Goal: Information Seeking & Learning: Learn about a topic

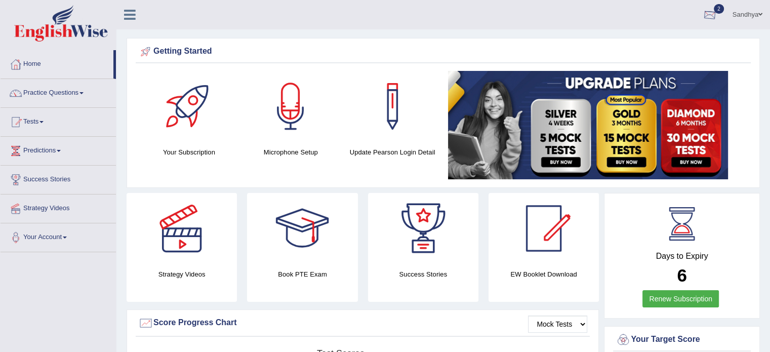
click at [706, 11] on div at bounding box center [709, 15] width 15 height 15
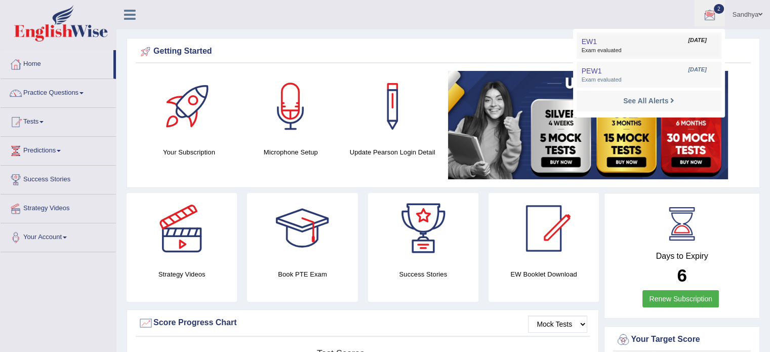
click at [649, 47] on span "Exam evaluated" at bounding box center [649, 51] width 135 height 8
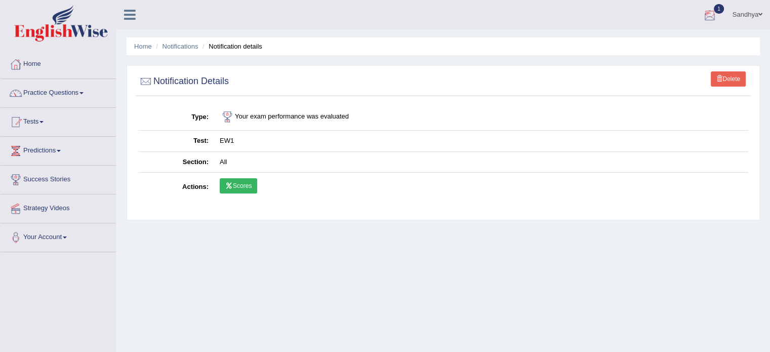
click at [712, 8] on div at bounding box center [709, 15] width 15 height 15
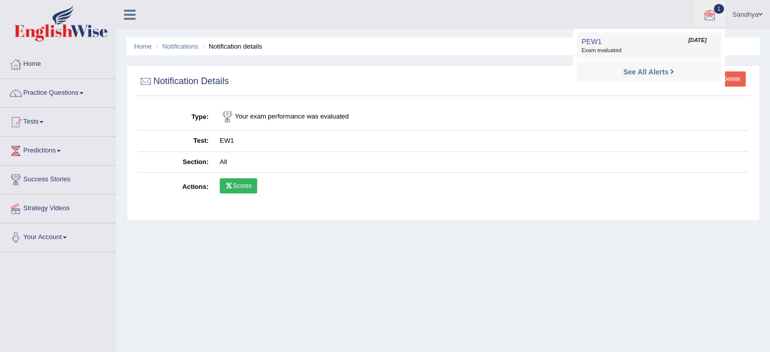
click at [628, 47] on span "Exam evaluated" at bounding box center [649, 51] width 135 height 8
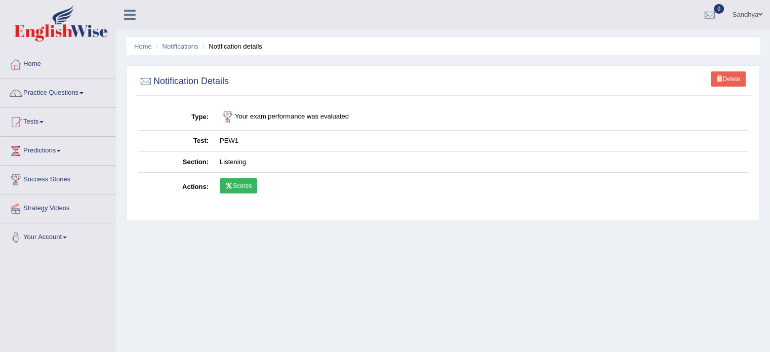
click at [247, 186] on link "Scores" at bounding box center [238, 185] width 37 height 15
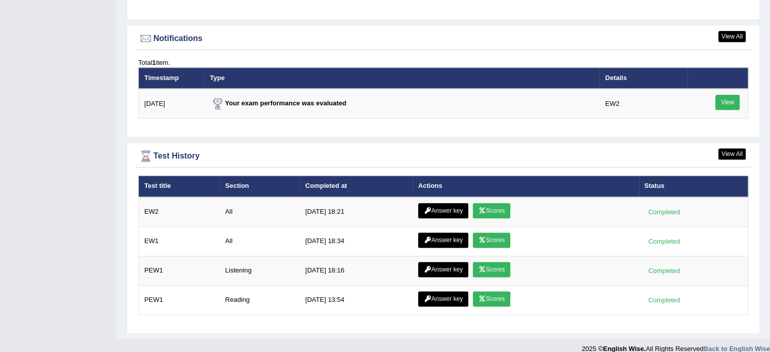
scroll to position [1222, 0]
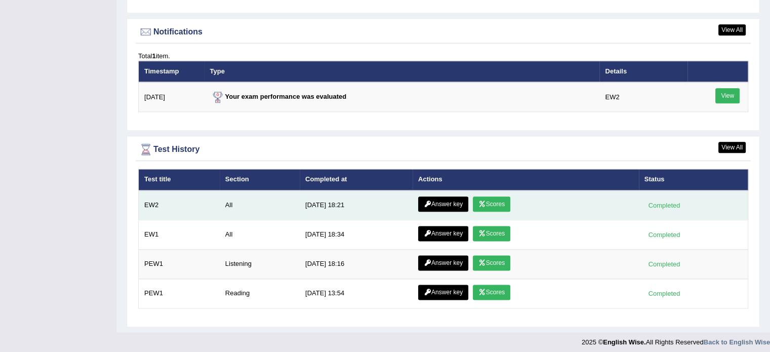
click at [481, 201] on icon at bounding box center [483, 204] width 8 height 6
click at [455, 199] on link "Answer key" at bounding box center [443, 204] width 50 height 15
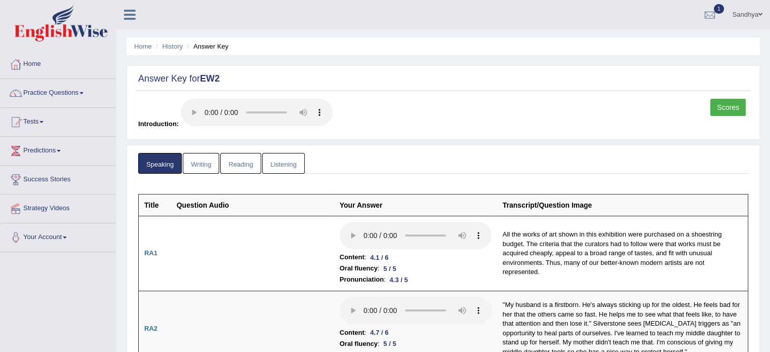
click at [209, 167] on link "Writing" at bounding box center [201, 163] width 36 height 21
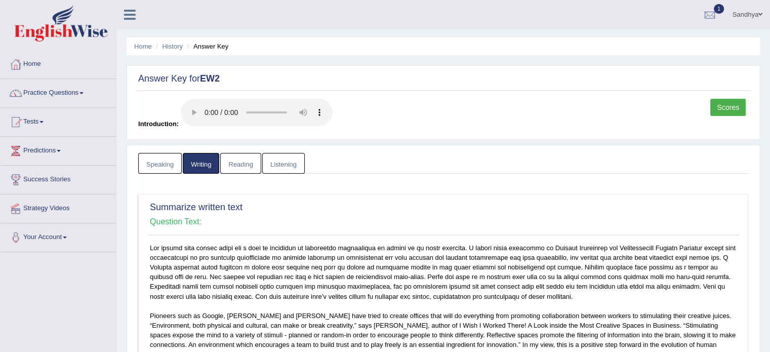
click at [241, 169] on link "Reading" at bounding box center [240, 163] width 41 height 21
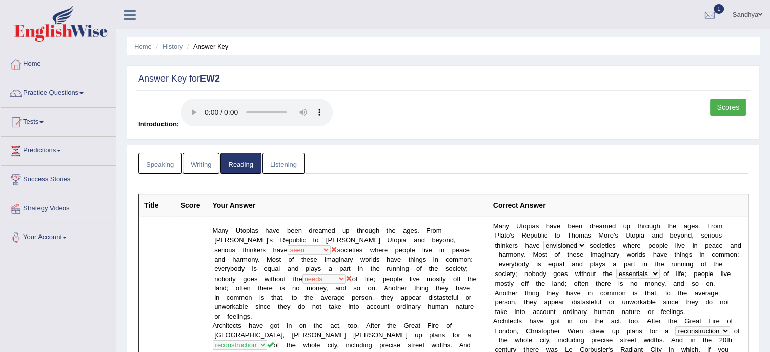
click at [298, 166] on link "Listening" at bounding box center [283, 163] width 43 height 21
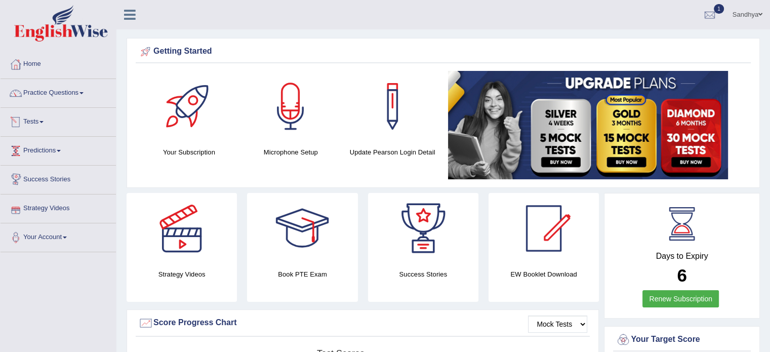
click at [43, 125] on link "Tests" at bounding box center [58, 120] width 115 height 25
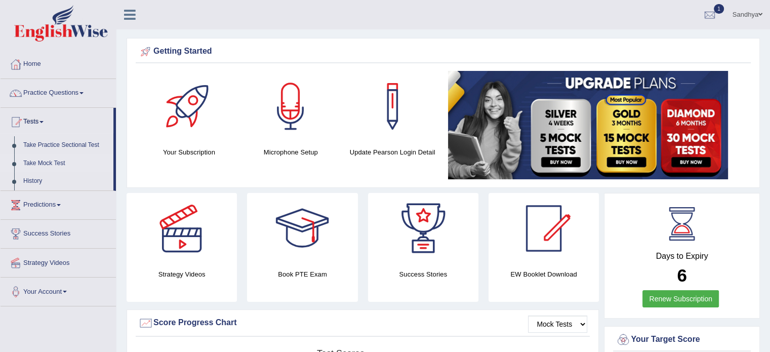
click at [67, 165] on link "Take Mock Test" at bounding box center [66, 163] width 95 height 18
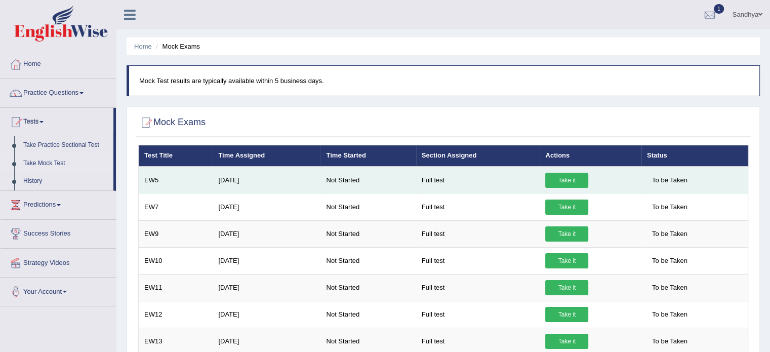
click at [573, 180] on link "Take it" at bounding box center [566, 180] width 43 height 15
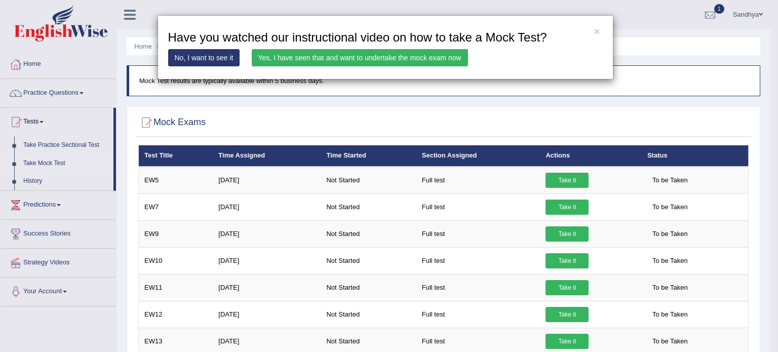
click at [420, 59] on link "Yes, I have seen that and want to undertake the mock exam now" at bounding box center [360, 57] width 216 height 17
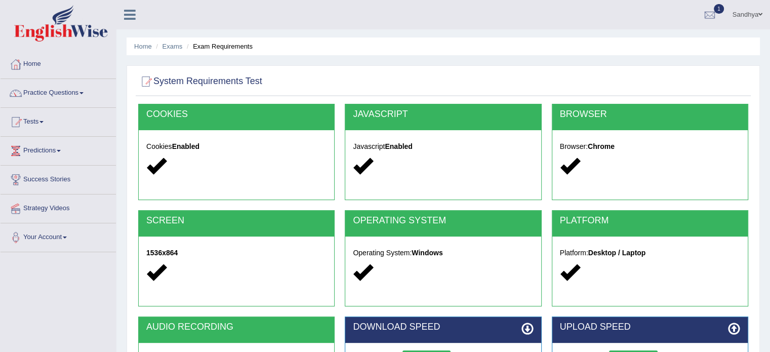
scroll to position [174, 0]
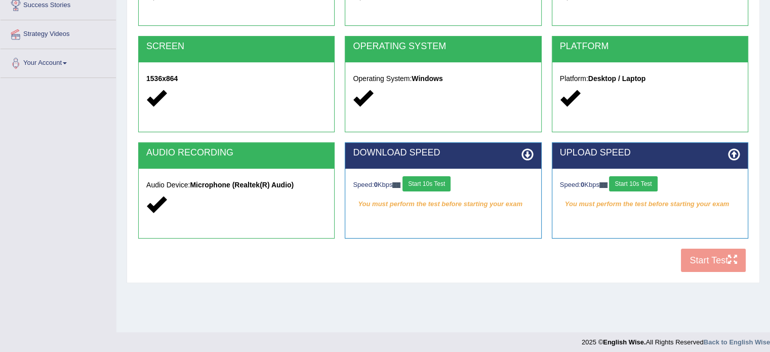
click at [433, 182] on button "Start 10s Test" at bounding box center [427, 183] width 48 height 15
click at [634, 181] on div "Speed: 0 Kbps Start 10s Test" at bounding box center [650, 185] width 180 height 18
click at [638, 185] on button "Start 10s Test" at bounding box center [633, 183] width 48 height 15
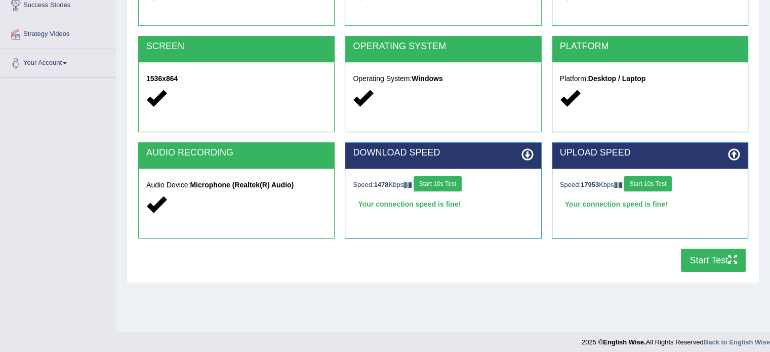
click at [698, 262] on button "Start Test" at bounding box center [713, 260] width 65 height 23
